Goal: Task Accomplishment & Management: Manage account settings

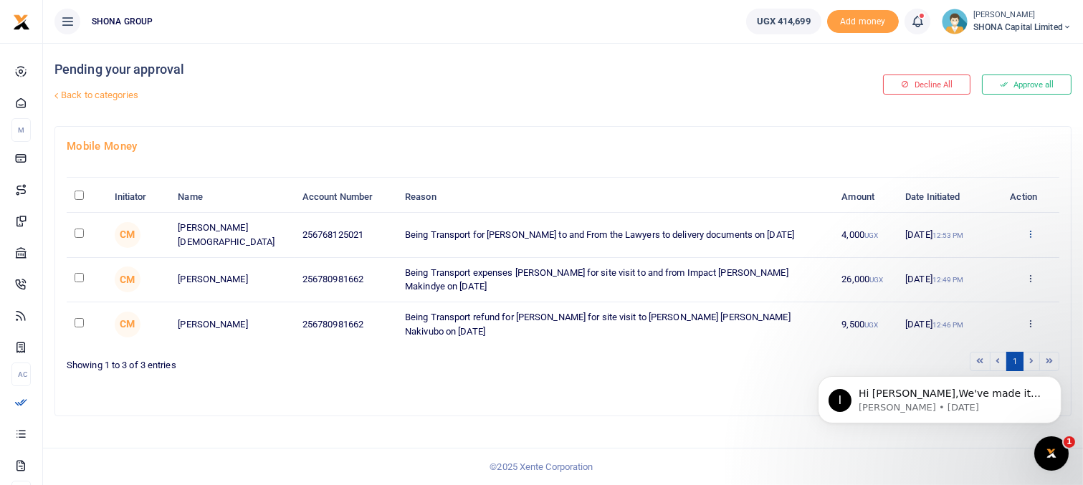
click at [1028, 232] on icon at bounding box center [1030, 234] width 9 height 10
click at [983, 256] on link "Approve" at bounding box center [977, 257] width 113 height 20
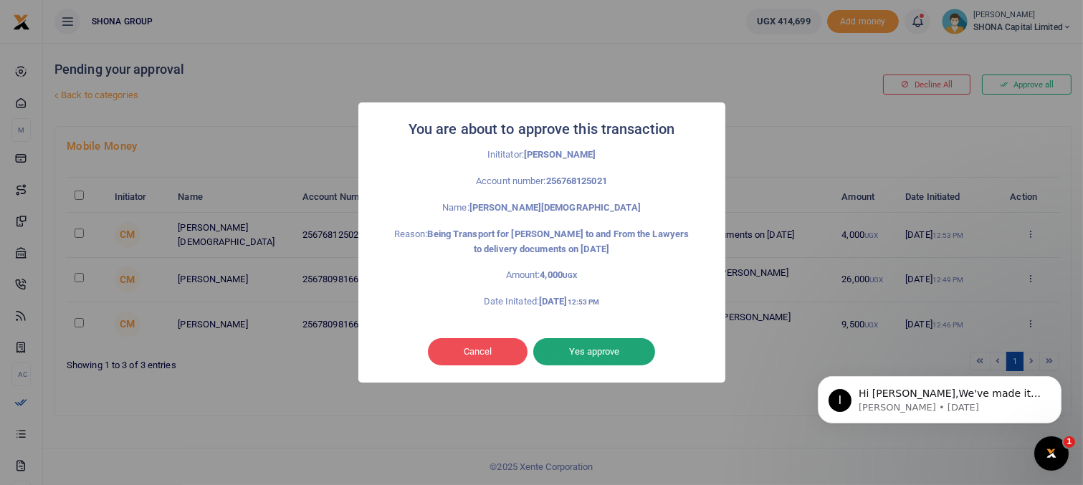
click at [565, 346] on button "Yes approve" at bounding box center [594, 351] width 122 height 27
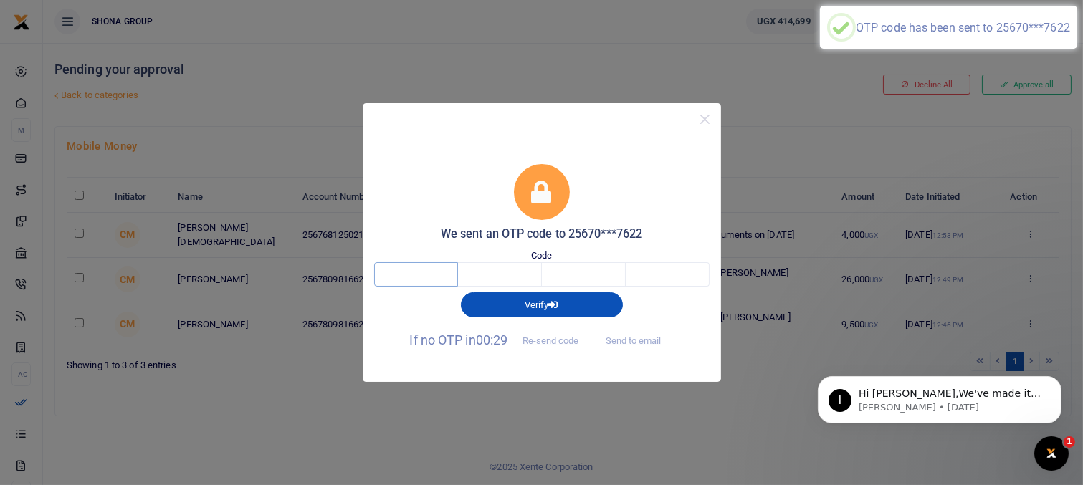
click at [447, 276] on input "text" at bounding box center [416, 274] width 84 height 24
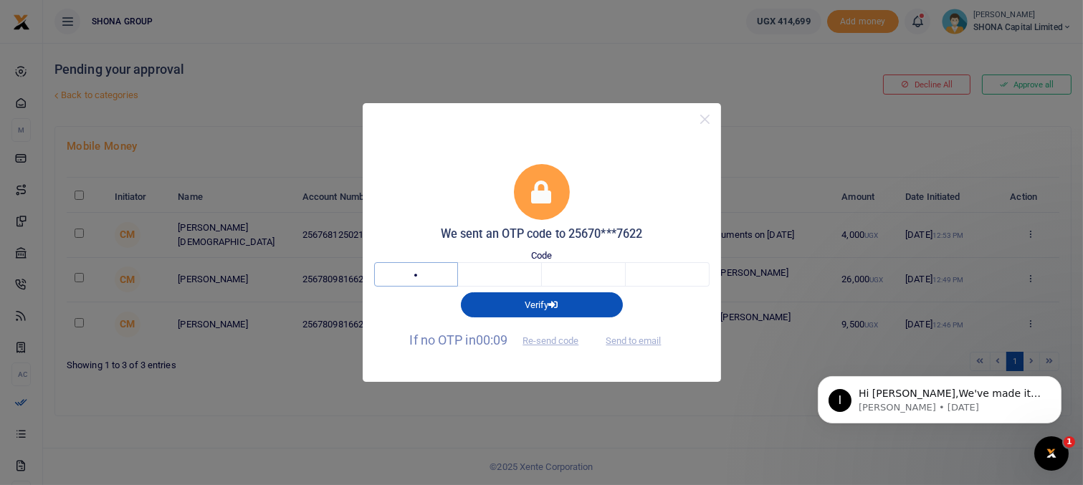
type input "6"
type input "5"
type input "2"
type input "7"
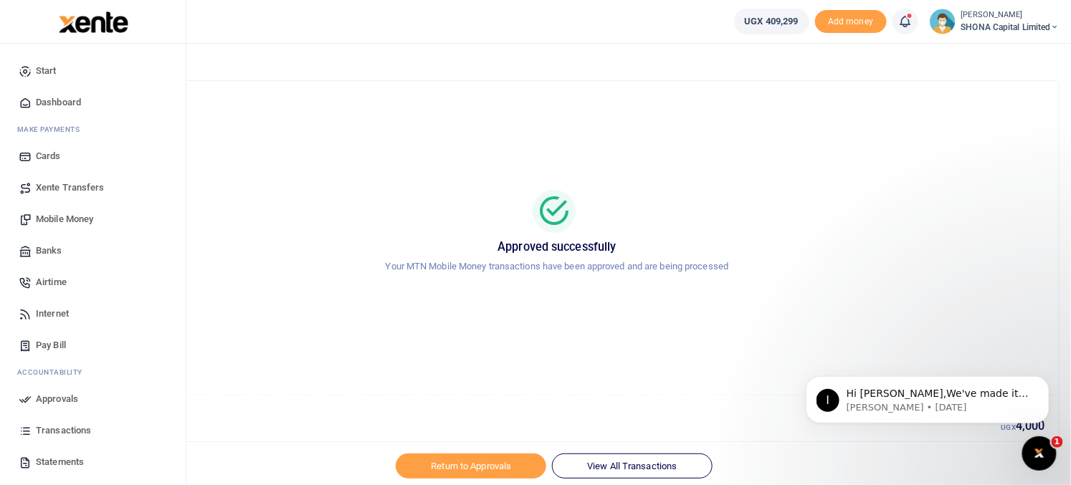
click at [55, 398] on span "Approvals" at bounding box center [57, 399] width 42 height 14
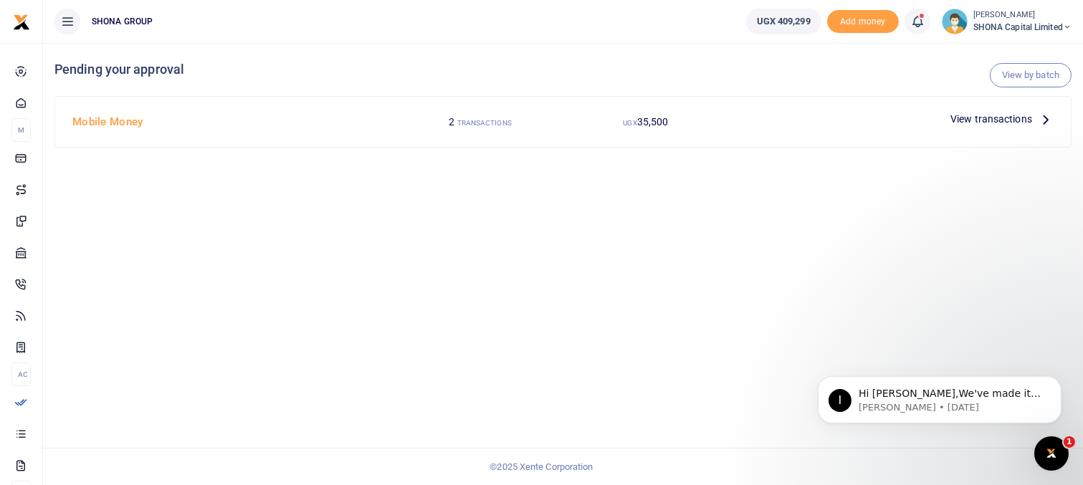
click at [991, 121] on span "View transactions" at bounding box center [991, 119] width 82 height 16
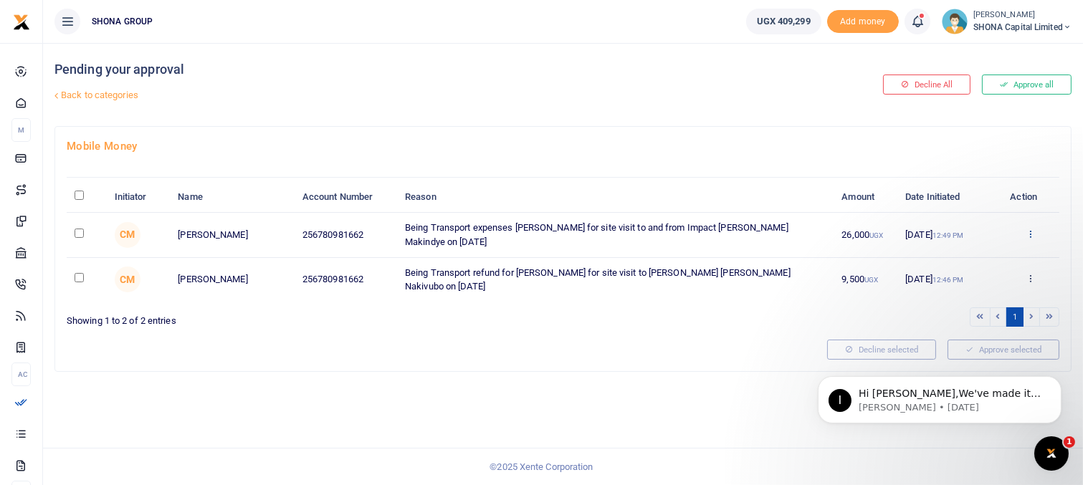
click at [1030, 234] on icon at bounding box center [1030, 234] width 9 height 10
click at [988, 259] on link "Approve" at bounding box center [977, 257] width 113 height 20
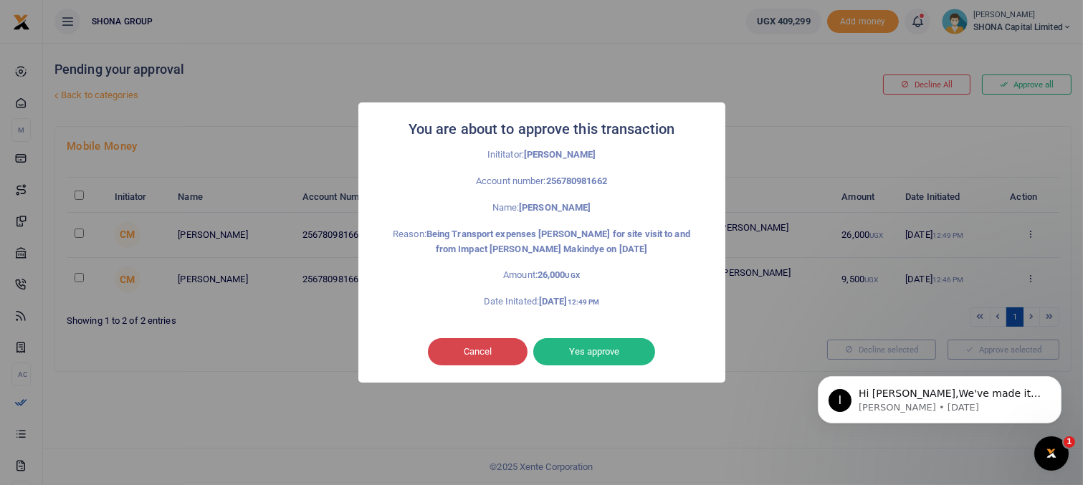
click at [491, 359] on button "Cancel" at bounding box center [478, 351] width 100 height 27
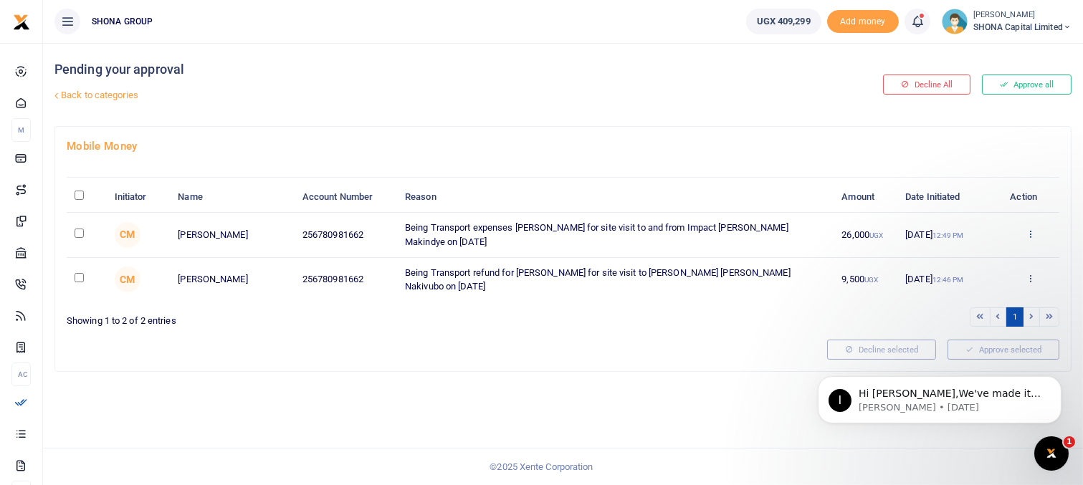
click at [1033, 236] on icon at bounding box center [1030, 234] width 9 height 10
click at [972, 256] on link "Approve" at bounding box center [977, 257] width 113 height 20
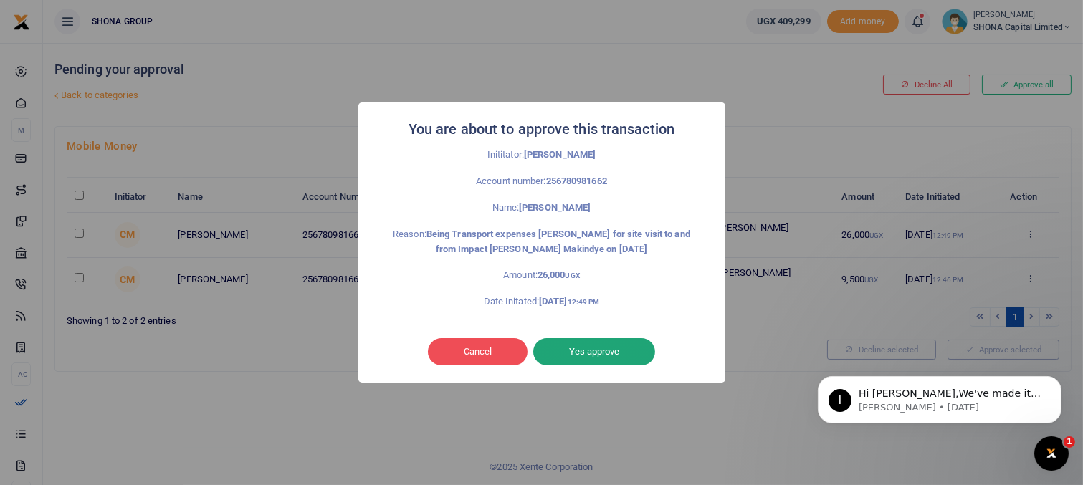
click at [581, 351] on button "Yes approve" at bounding box center [594, 351] width 122 height 27
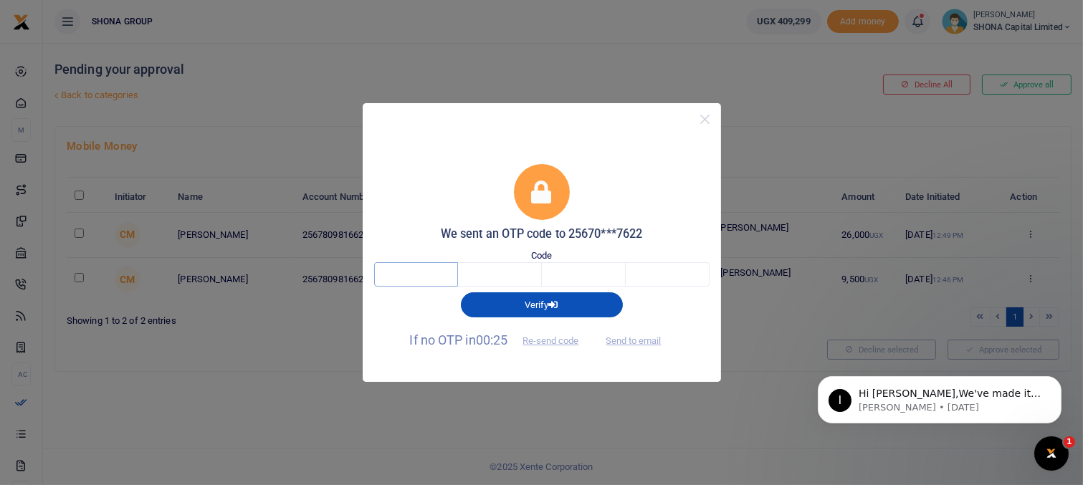
click at [412, 277] on input "text" at bounding box center [416, 274] width 84 height 24
type input "6"
type input "5"
type input "4"
type input "3"
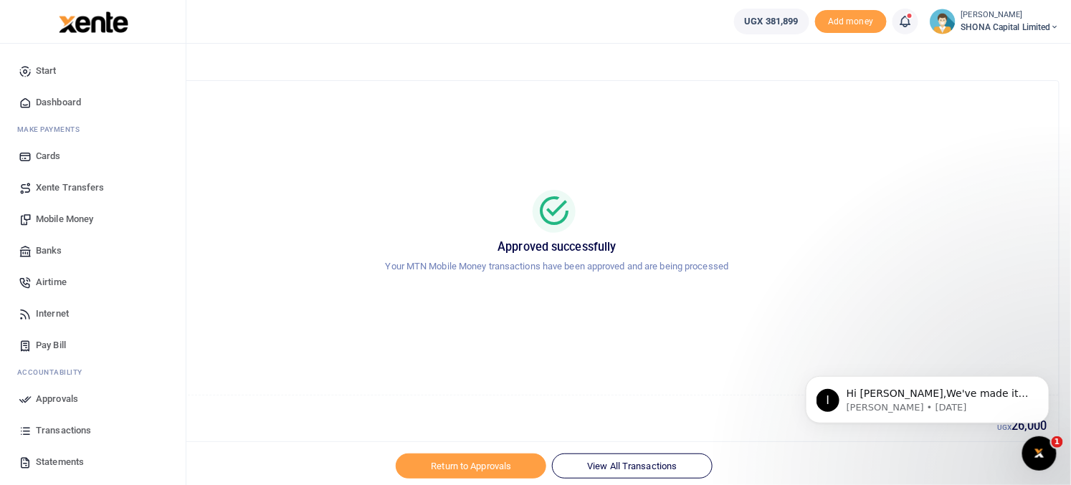
click at [47, 398] on span "Approvals" at bounding box center [57, 399] width 42 height 14
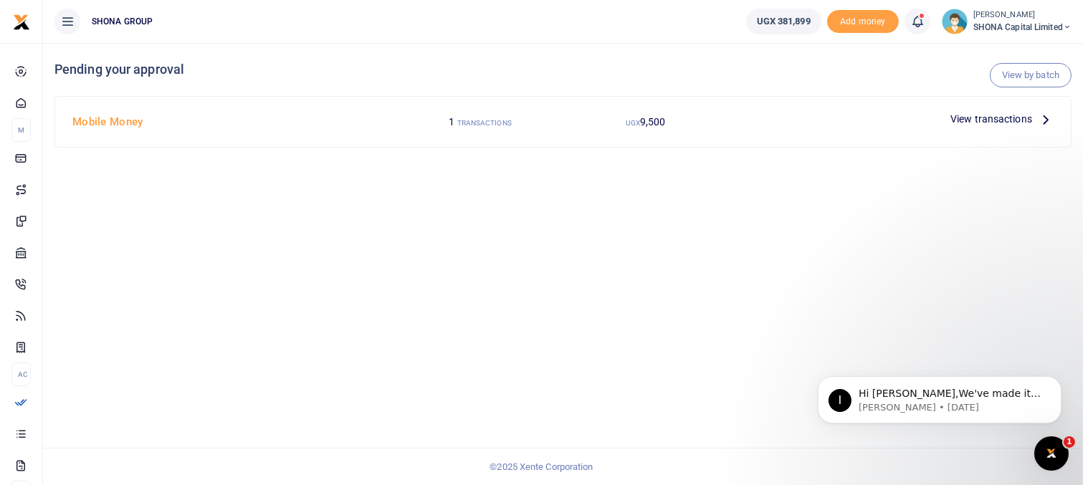
click at [130, 129] on h4 "Mobile Money" at bounding box center [232, 122] width 320 height 16
click at [969, 122] on span "View transactions" at bounding box center [991, 119] width 82 height 16
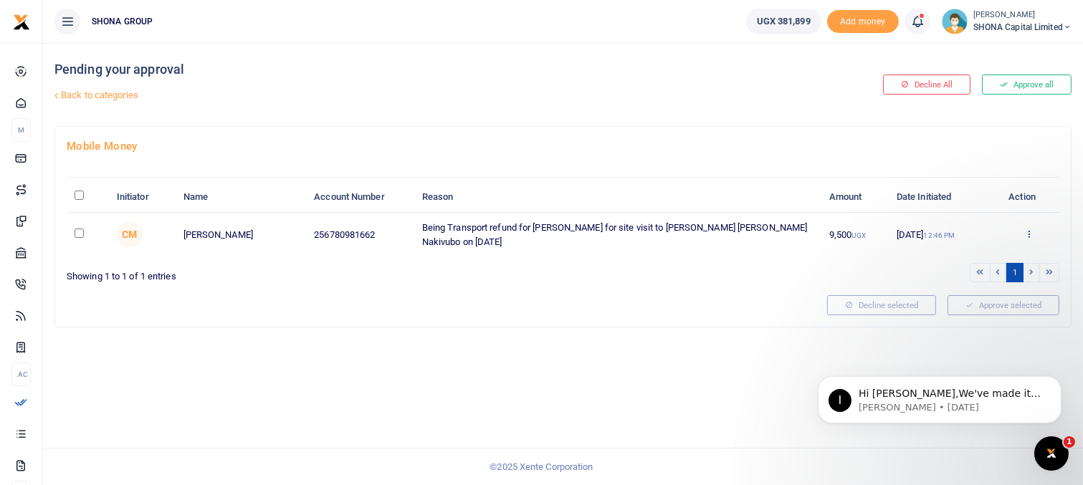
click at [1032, 229] on icon at bounding box center [1028, 234] width 9 height 10
click at [963, 257] on link "Approve" at bounding box center [976, 257] width 113 height 20
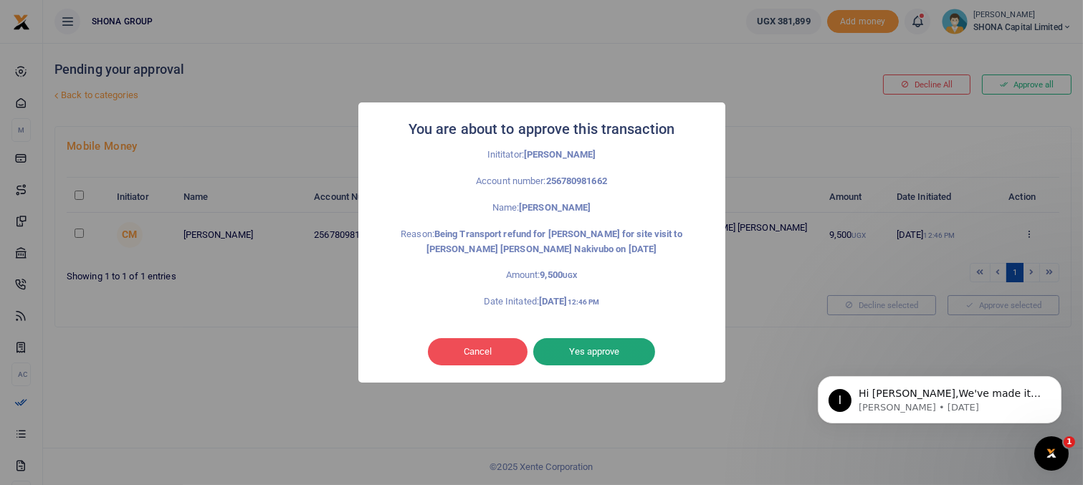
click at [590, 349] on button "Yes approve" at bounding box center [594, 351] width 122 height 27
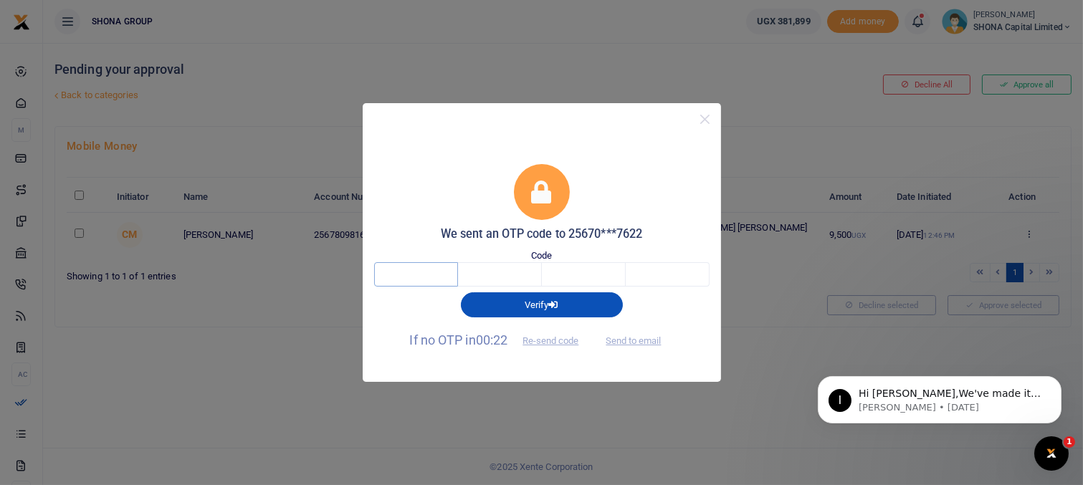
click at [388, 275] on input "text" at bounding box center [416, 274] width 84 height 24
type input "2"
type input "7"
type input "2"
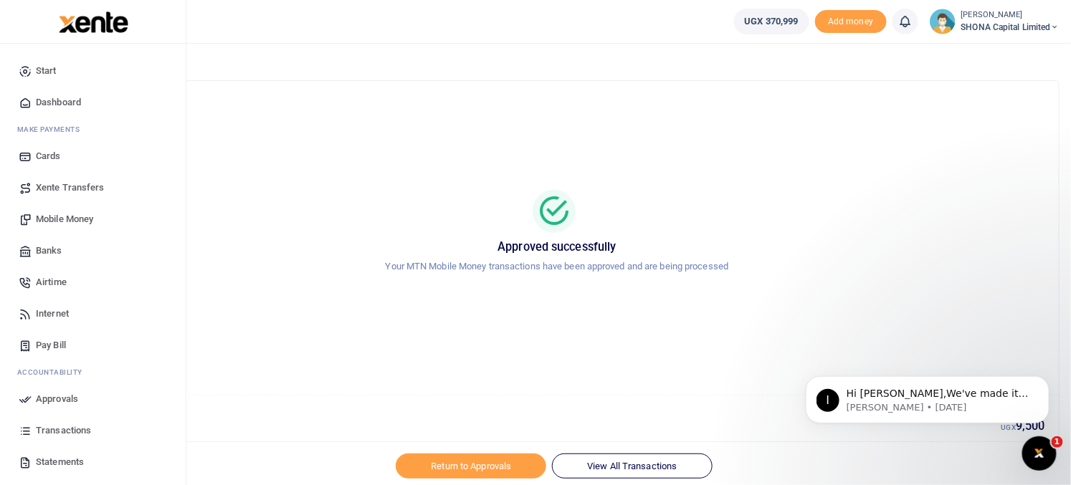
click at [43, 401] on span "Approvals" at bounding box center [57, 399] width 42 height 14
